Goal: Task Accomplishment & Management: Complete application form

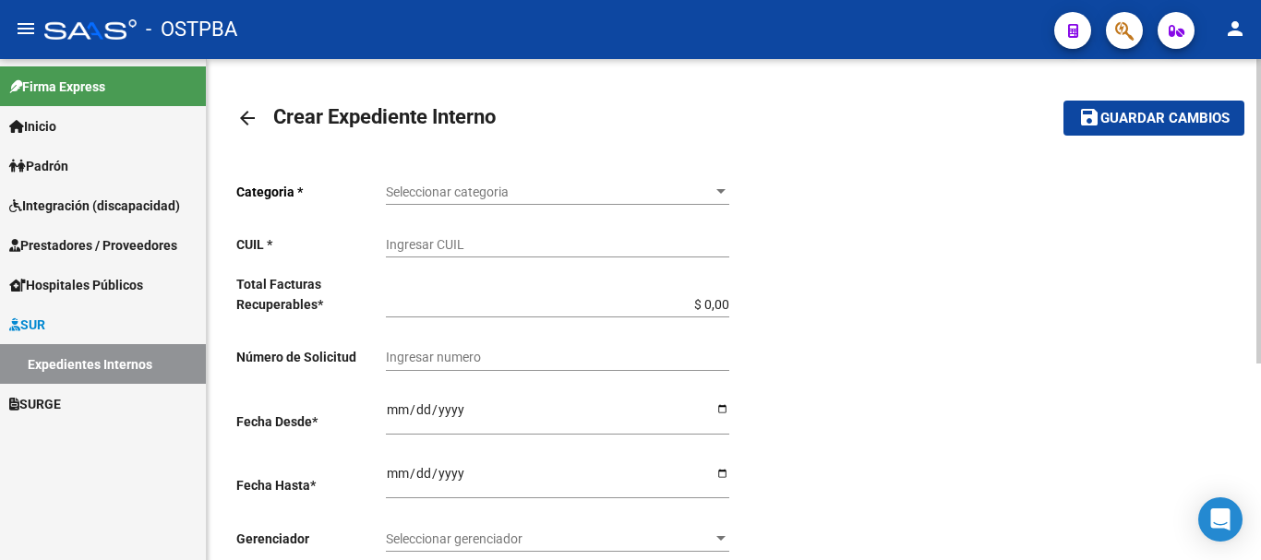
click at [244, 105] on link "arrow_back" at bounding box center [254, 117] width 37 height 43
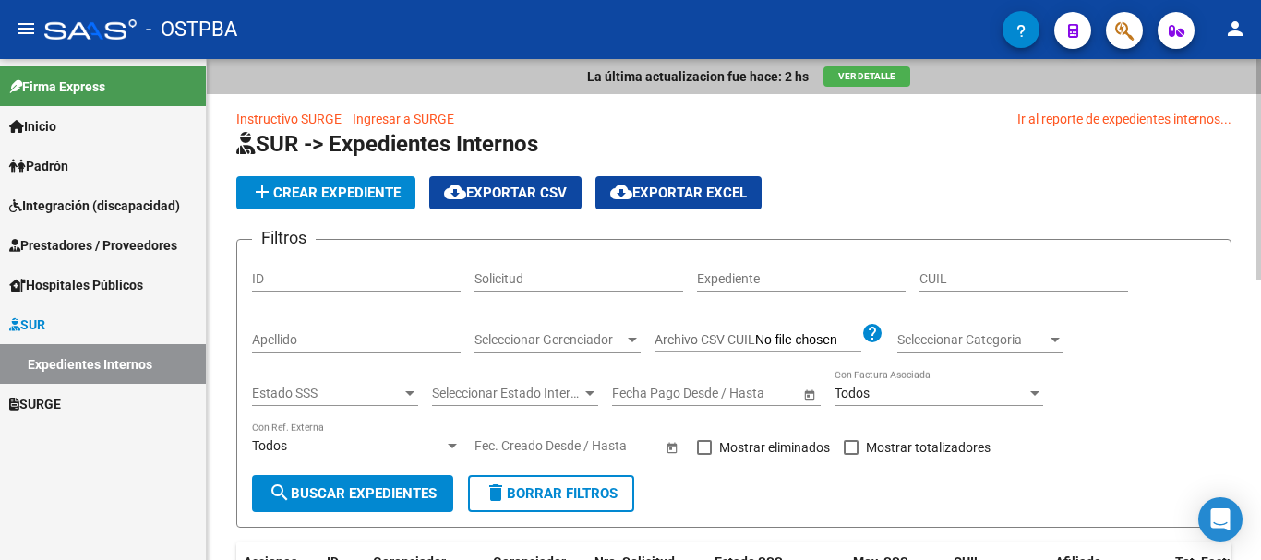
click at [322, 193] on span "add Crear Expediente" at bounding box center [326, 193] width 150 height 17
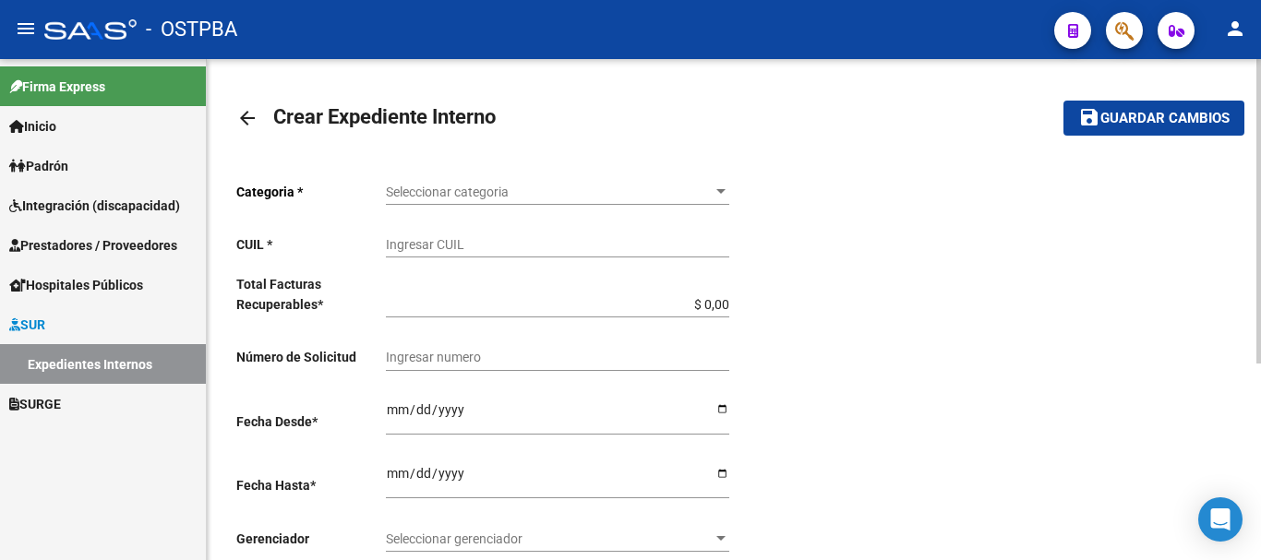
click at [242, 118] on mat-icon "arrow_back" at bounding box center [247, 118] width 22 height 22
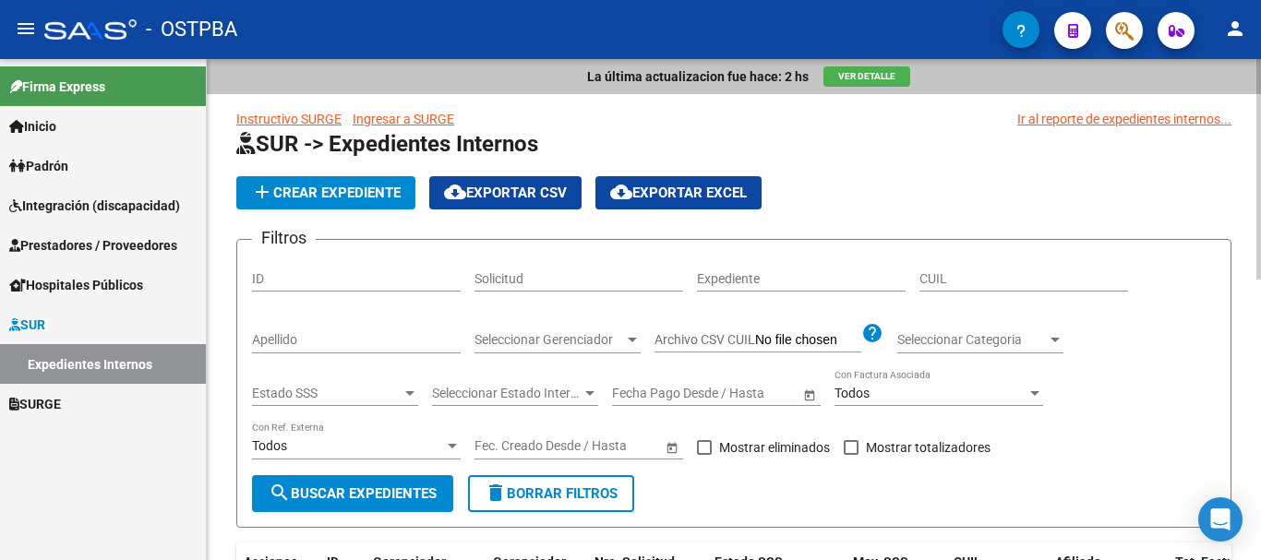
click at [305, 323] on div "Apellido" at bounding box center [356, 335] width 209 height 37
type input "weth"
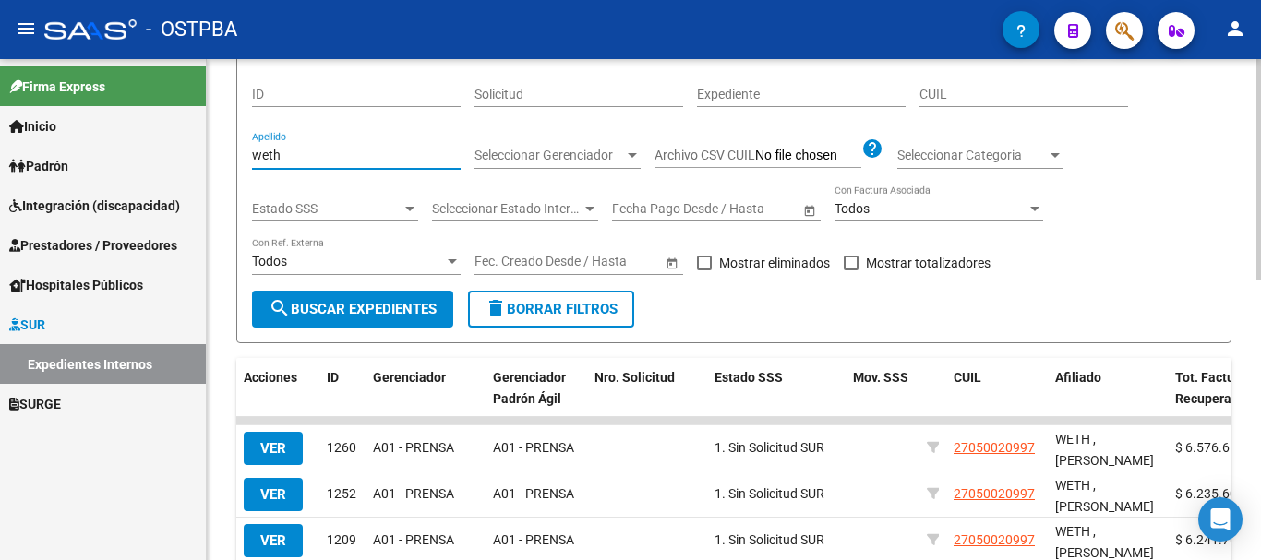
scroll to position [277, 0]
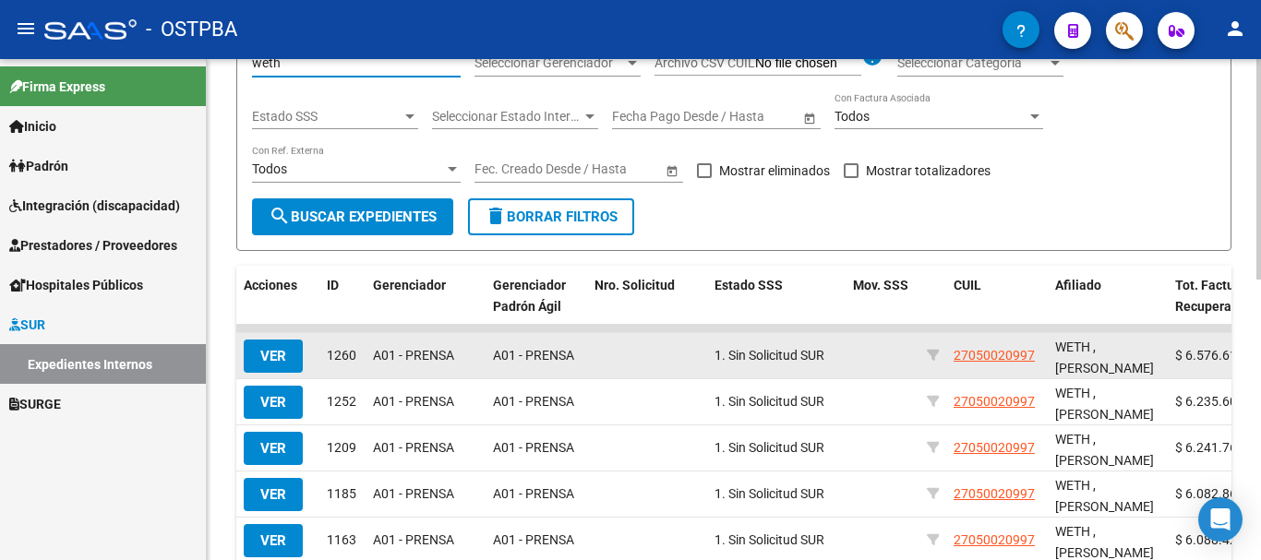
click at [277, 354] on span "VER" at bounding box center [273, 356] width 26 height 17
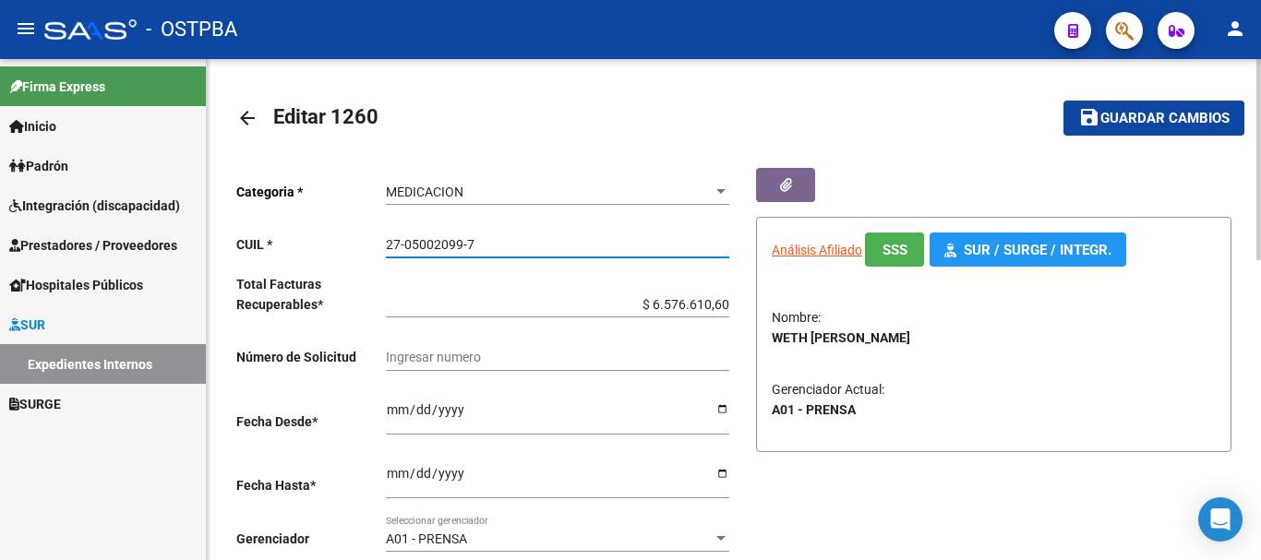
drag, startPoint x: 387, startPoint y: 242, endPoint x: 488, endPoint y: 243, distance: 101.5
click at [488, 243] on input "27-05002099-7" at bounding box center [557, 245] width 343 height 16
click at [246, 115] on mat-icon "arrow_back" at bounding box center [247, 118] width 22 height 22
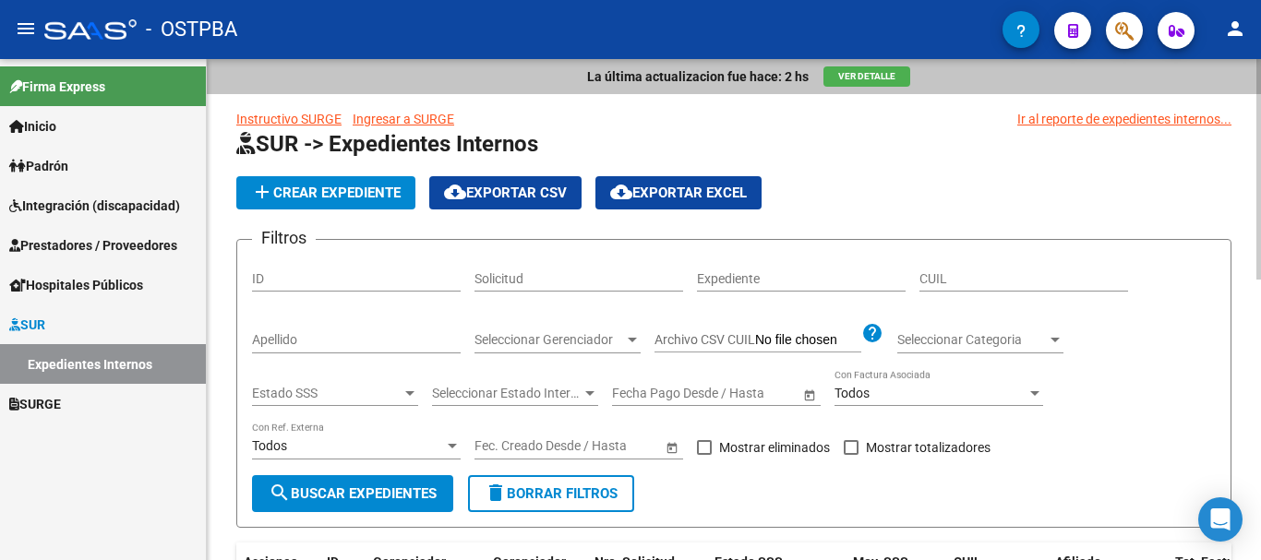
click at [358, 191] on span "add Crear Expediente" at bounding box center [326, 193] width 150 height 17
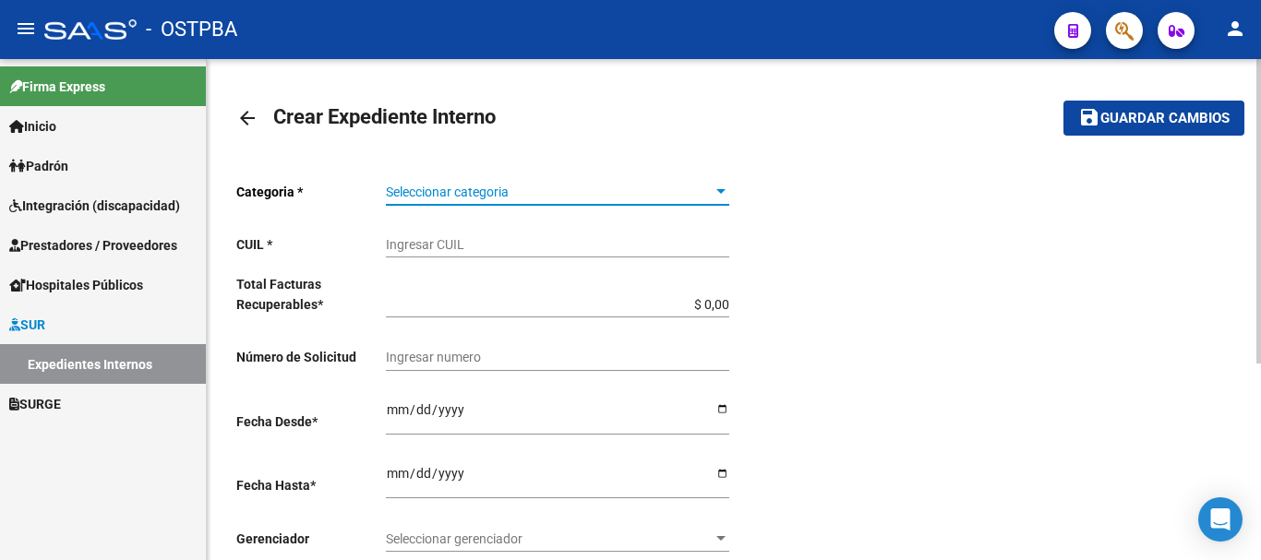
click at [721, 193] on div at bounding box center [720, 191] width 9 height 5
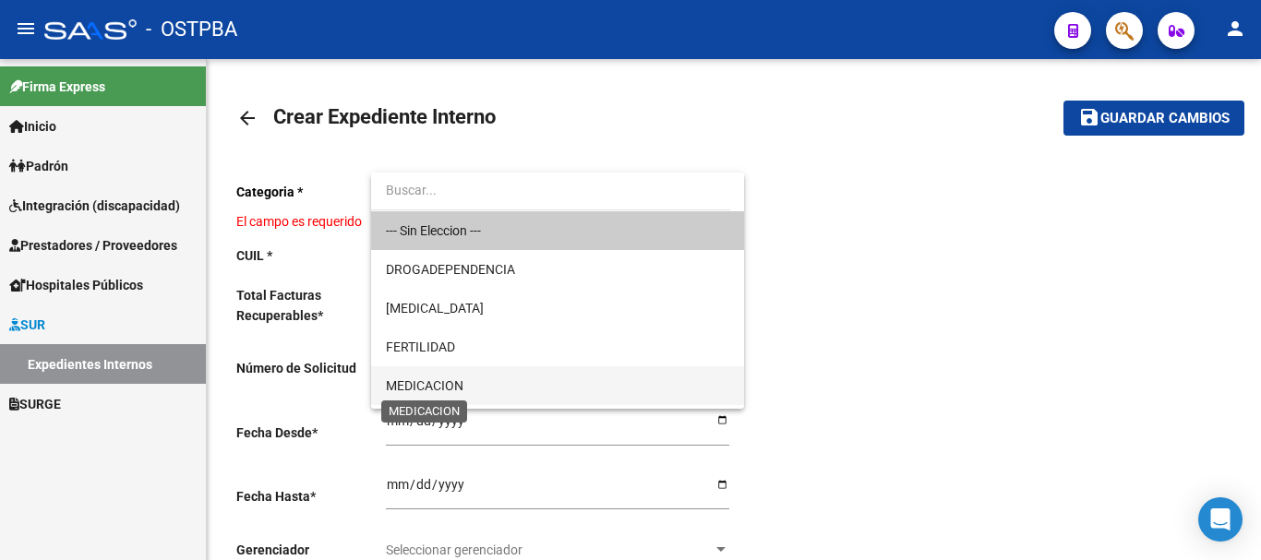
click at [449, 383] on span "MEDICACION" at bounding box center [425, 385] width 78 height 15
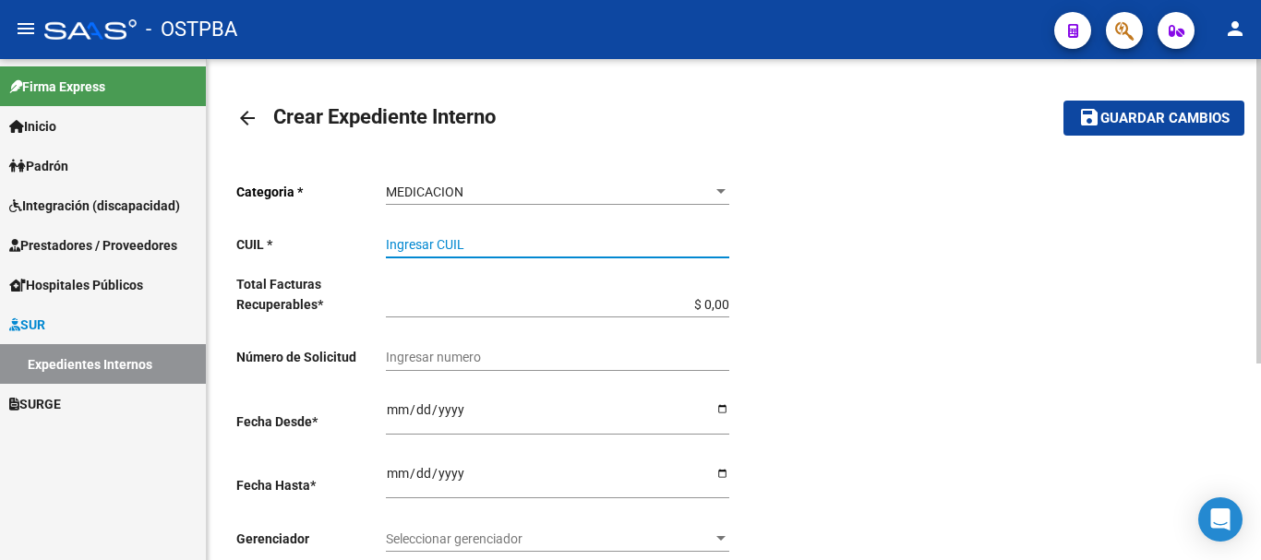
click at [413, 245] on input "Ingresar CUIL" at bounding box center [557, 245] width 343 height 16
paste input "27-05002099-7"
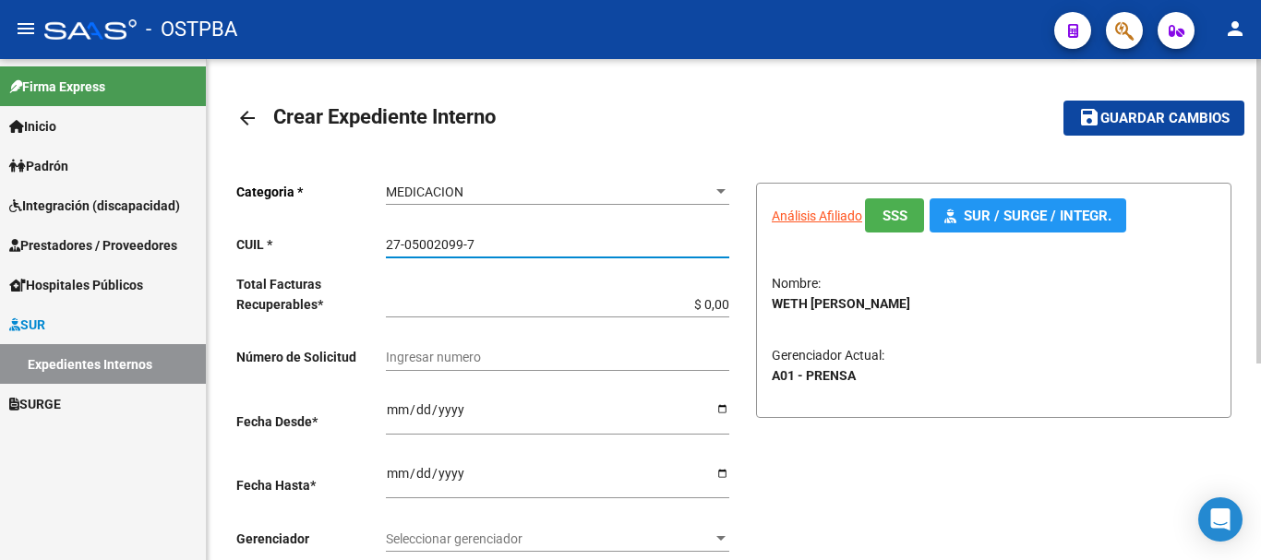
type input "27-05002099-7"
click at [726, 304] on input "$ 0,00" at bounding box center [557, 305] width 343 height 16
type input "$ 0,01"
click at [718, 410] on input "Ingresar desde" at bounding box center [557, 416] width 343 height 28
type input "2025-09-08"
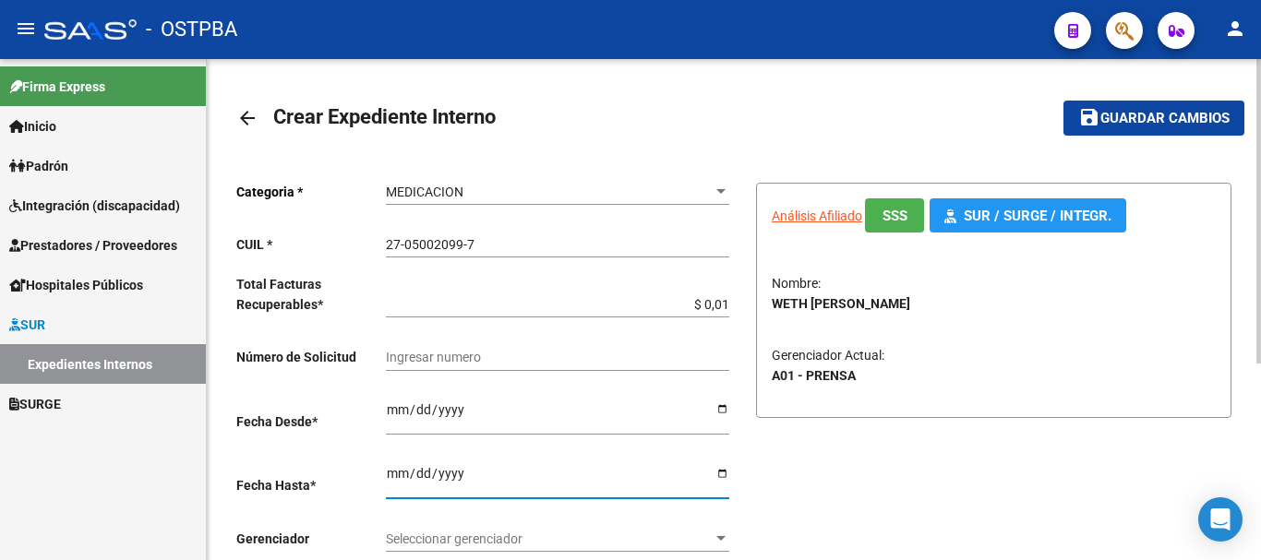
click at [723, 473] on input "Ingresar hasta" at bounding box center [557, 480] width 343 height 28
type input "2025-09-30"
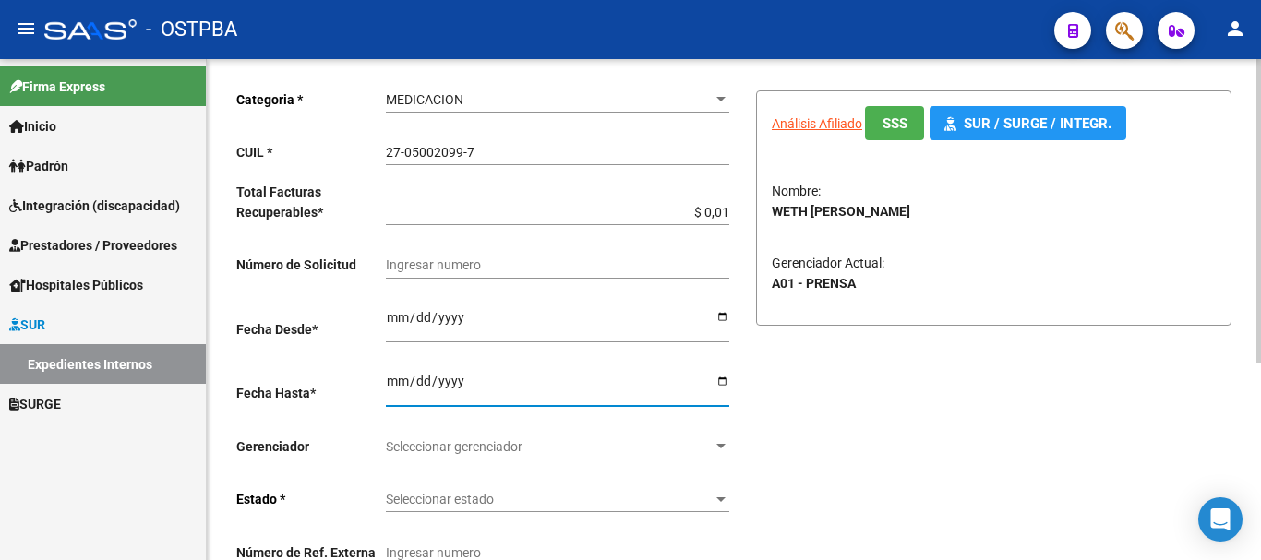
scroll to position [185, 0]
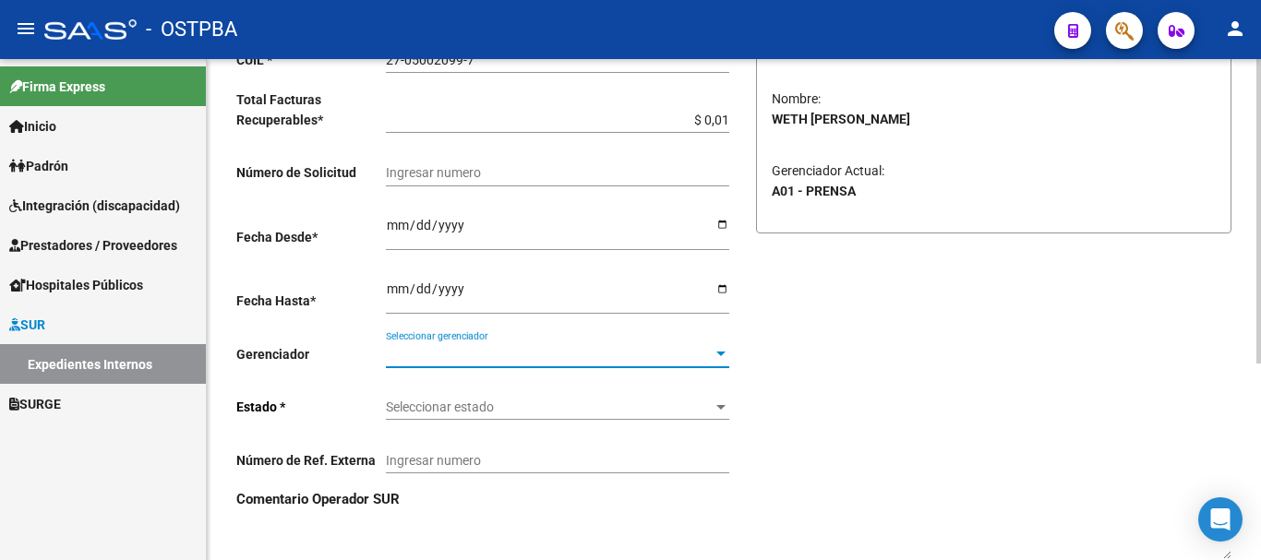
click at [718, 349] on div at bounding box center [721, 354] width 17 height 15
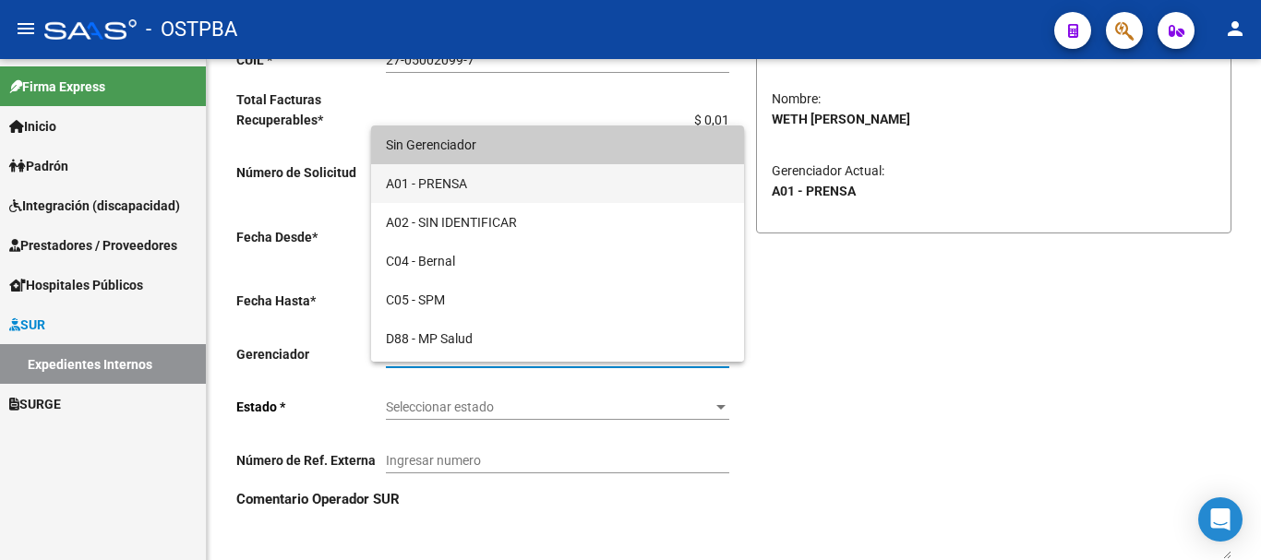
click at [437, 182] on span "A01 - PRENSA" at bounding box center [557, 183] width 343 height 39
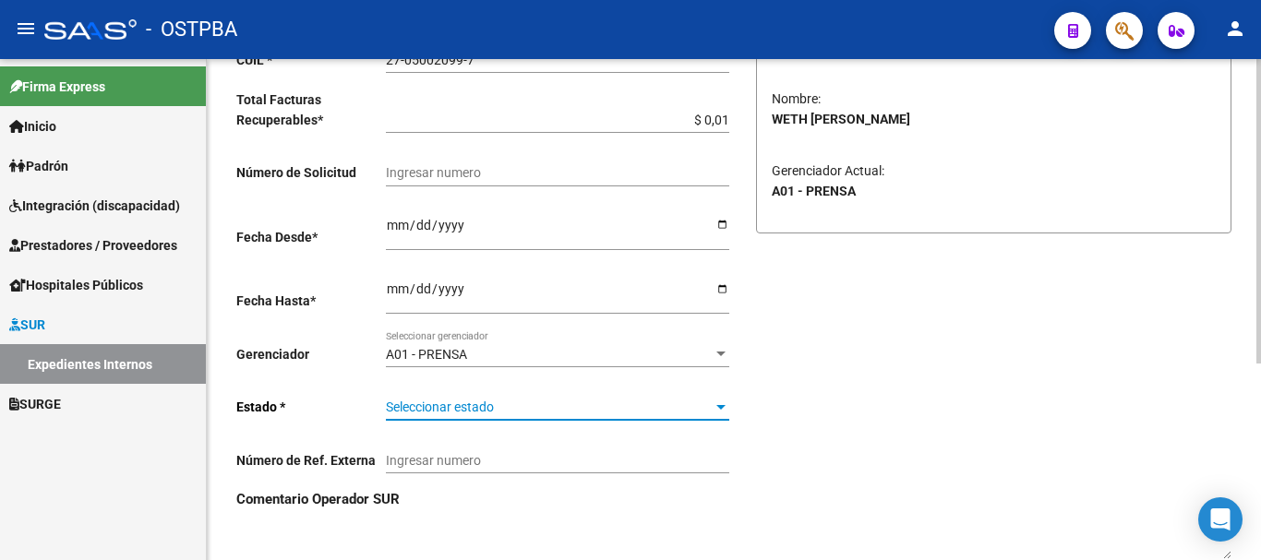
click at [722, 407] on div at bounding box center [720, 407] width 9 height 5
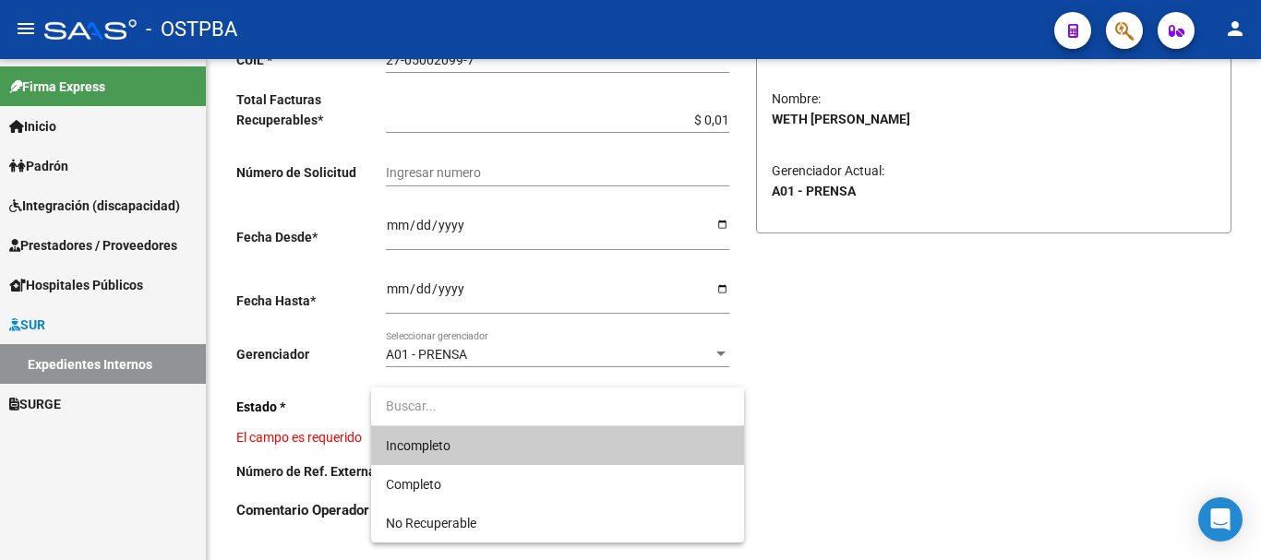
click at [463, 445] on span "Incompleto" at bounding box center [557, 445] width 343 height 39
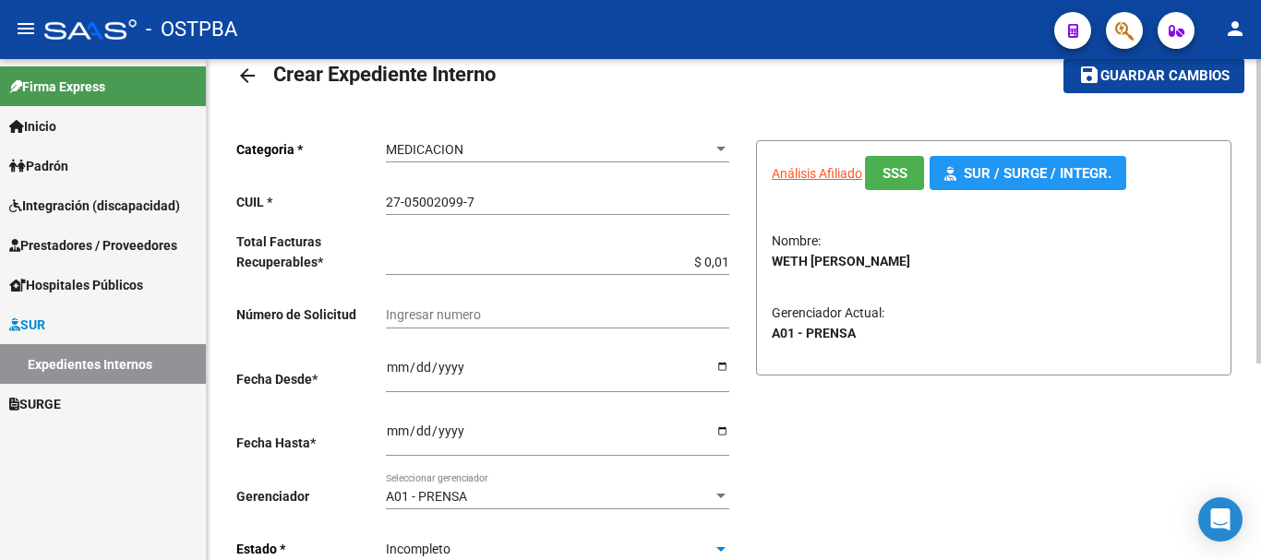
scroll to position [0, 0]
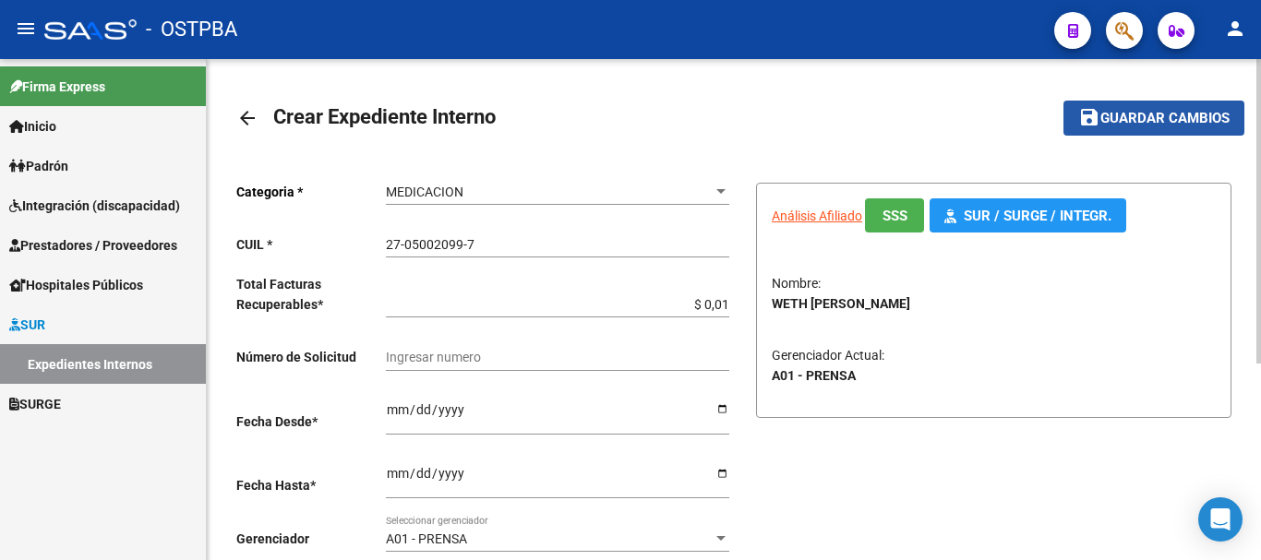
click at [1144, 106] on button "save Guardar cambios" at bounding box center [1153, 118] width 181 height 34
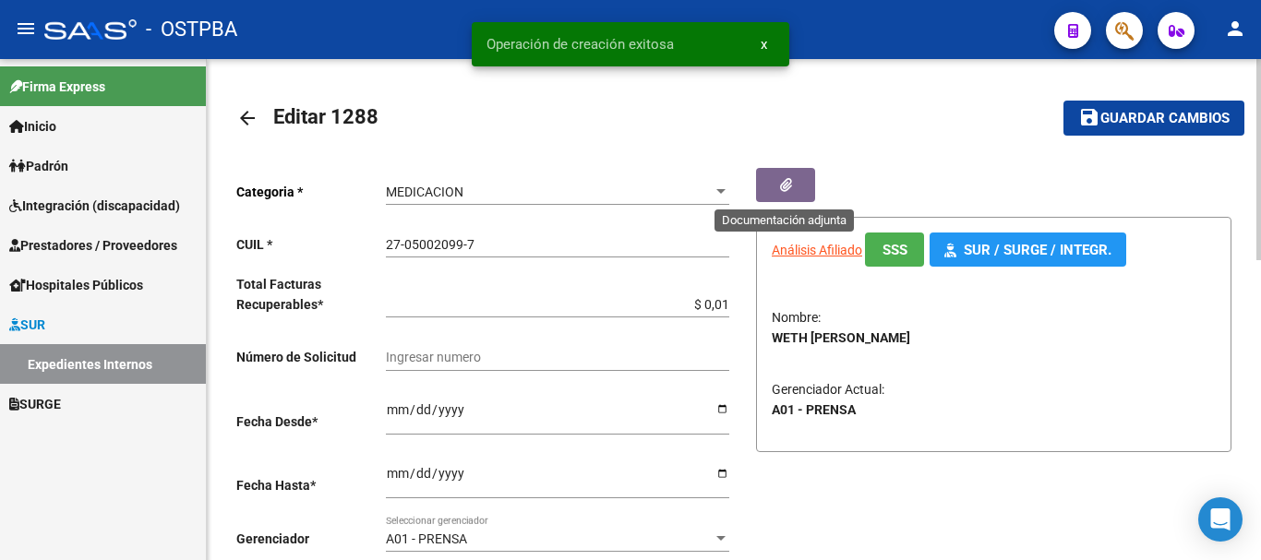
click at [772, 174] on button "button" at bounding box center [785, 185] width 59 height 34
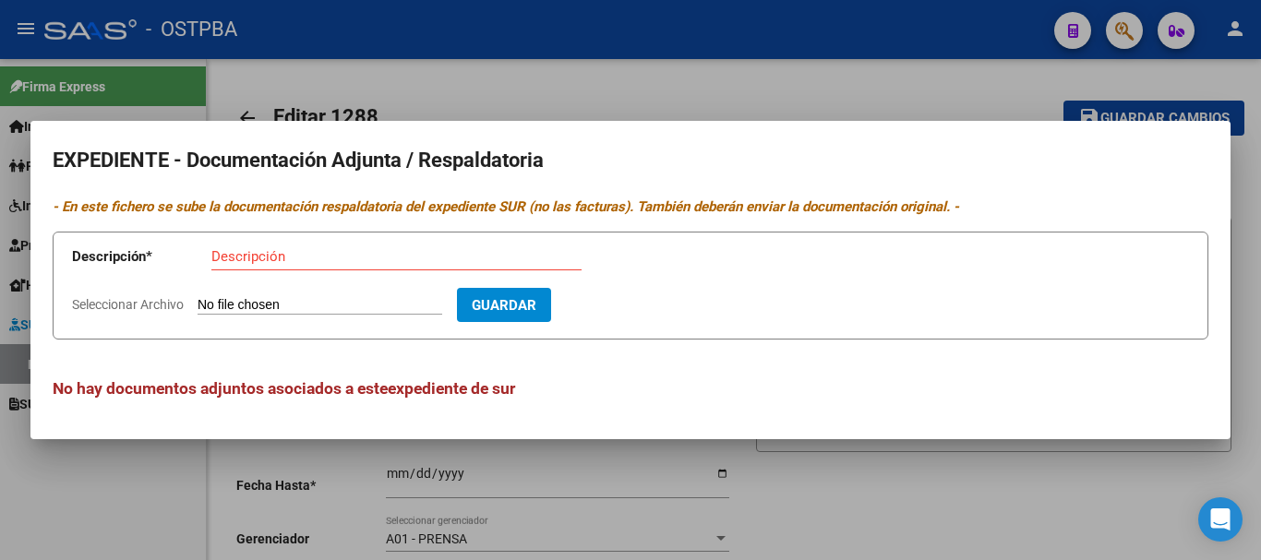
click at [234, 258] on input "Descripción" at bounding box center [396, 256] width 370 height 17
click at [253, 253] on input "Receta Weth" at bounding box center [396, 256] width 370 height 17
type input "Recetas Weth"
click at [317, 299] on input "Seleccionar Archivo" at bounding box center [320, 306] width 245 height 18
type input "C:\fakepath\Receta Weth_20250908_0001.pdf"
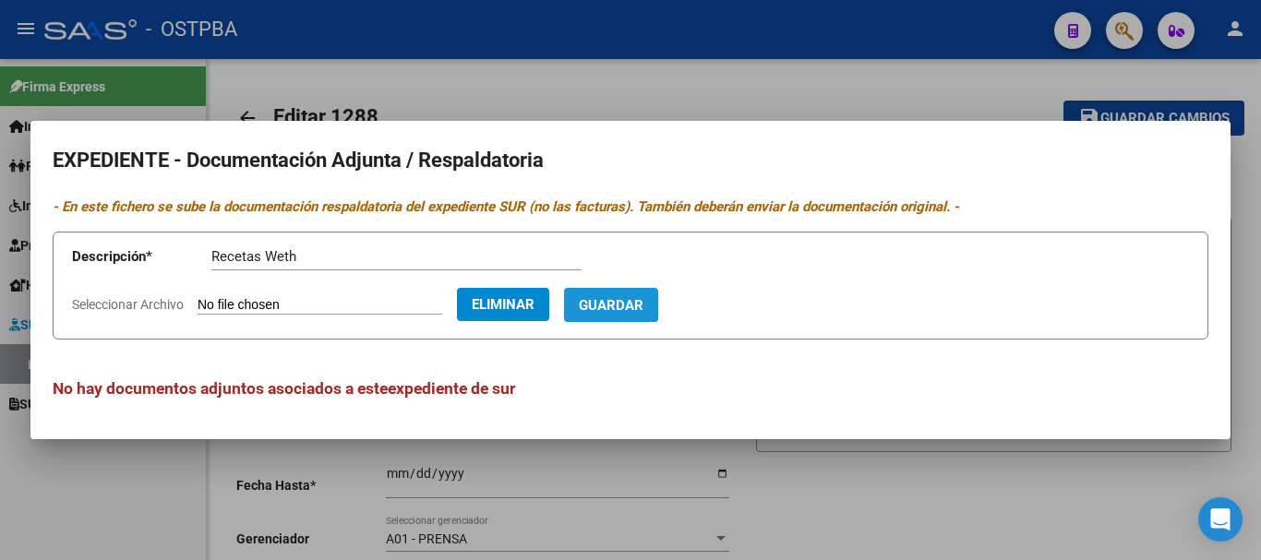
click at [643, 294] on button "Guardar" at bounding box center [611, 305] width 94 height 34
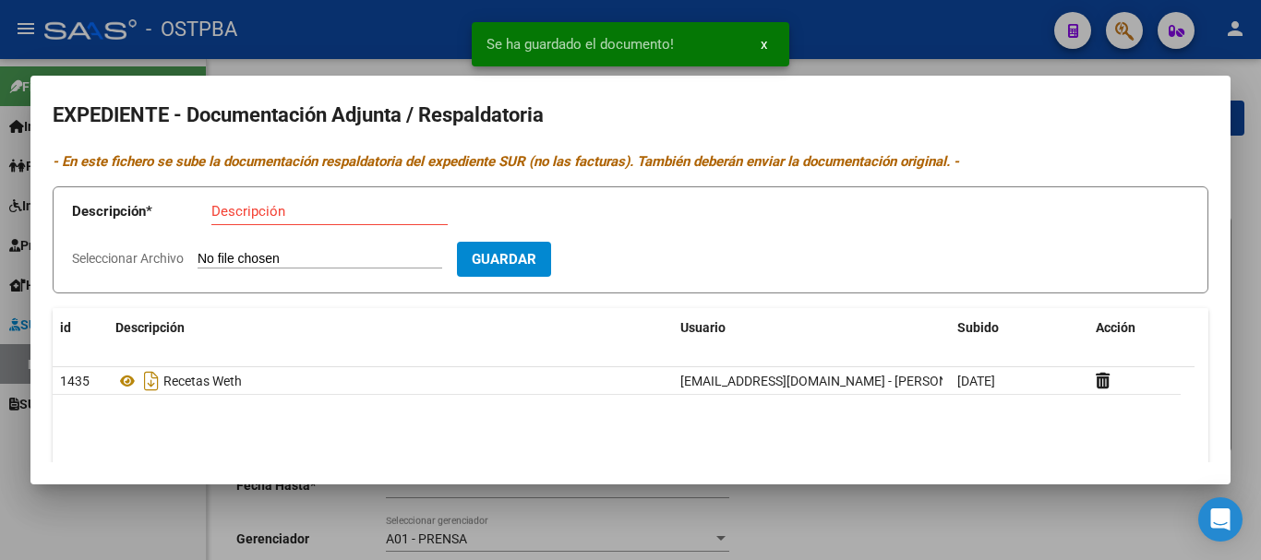
click at [1124, 532] on div at bounding box center [630, 280] width 1261 height 560
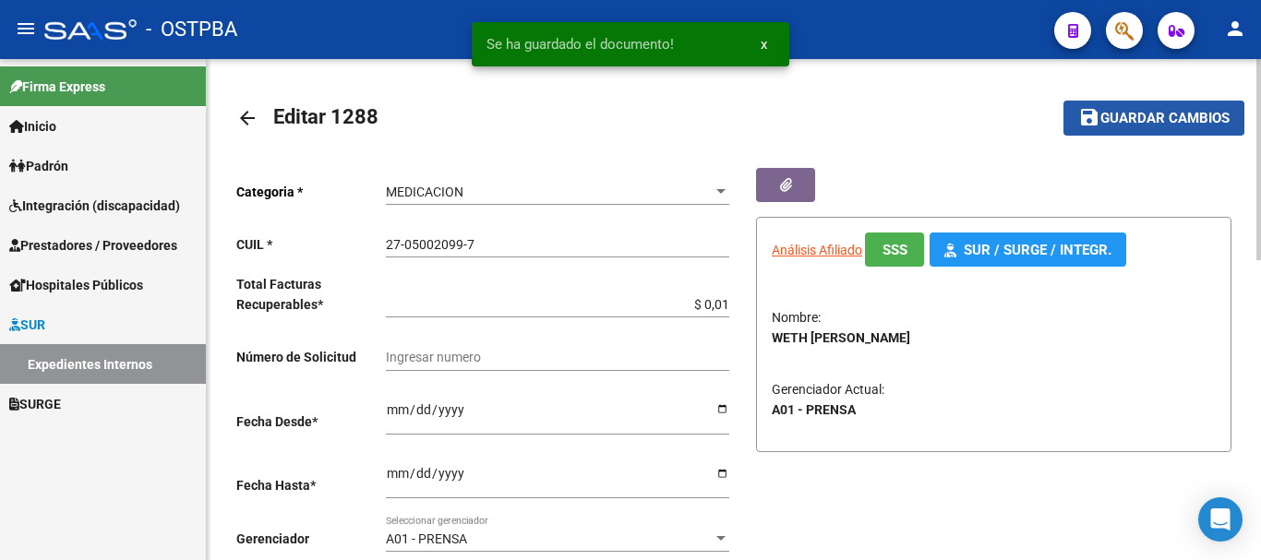
click at [1143, 118] on span "Guardar cambios" at bounding box center [1164, 119] width 129 height 17
click at [244, 114] on mat-icon "arrow_back" at bounding box center [247, 118] width 22 height 22
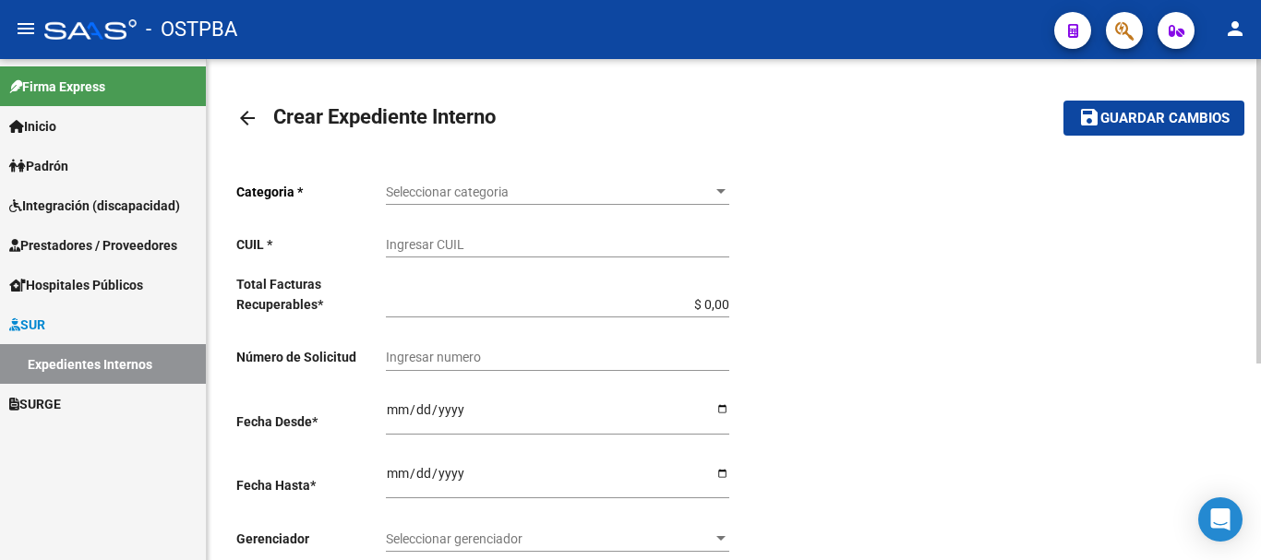
click at [245, 115] on mat-icon "arrow_back" at bounding box center [247, 118] width 22 height 22
